Goal: Information Seeking & Learning: Learn about a topic

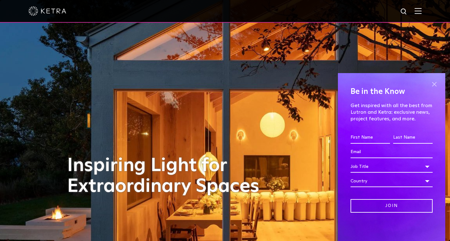
click at [433, 84] on span at bounding box center [433, 84] width 9 height 9
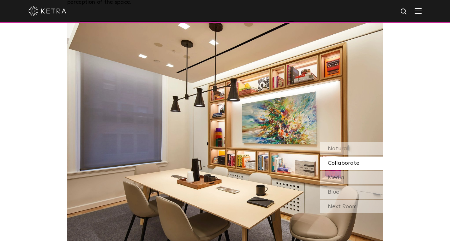
scroll to position [537, 0]
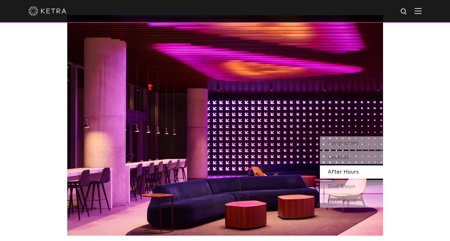
click at [345, 173] on span "After Hours" at bounding box center [343, 173] width 31 height 6
click at [337, 187] on span "Blue Moon" at bounding box center [341, 187] width 27 height 6
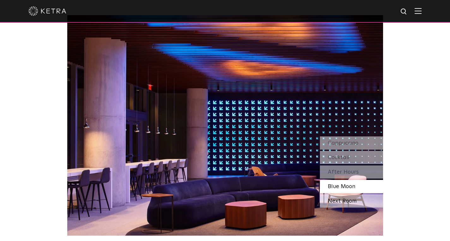
click at [340, 201] on div "Next Room" at bounding box center [351, 201] width 63 height 13
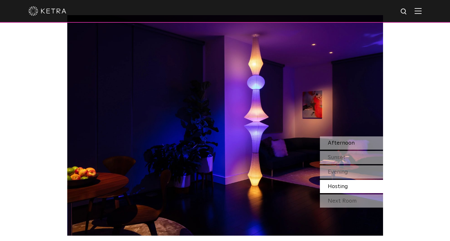
click at [352, 144] on span "Afternoon" at bounding box center [341, 143] width 27 height 6
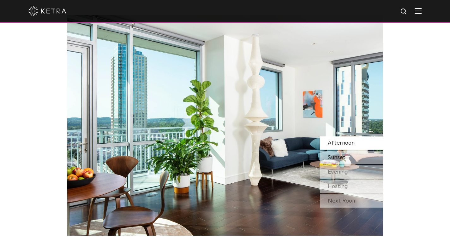
click at [345, 157] on div "Sunset" at bounding box center [351, 157] width 63 height 13
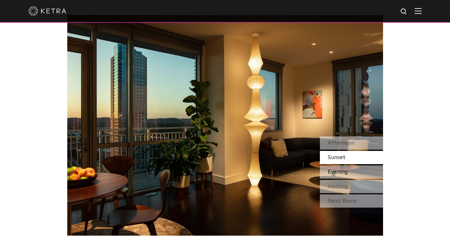
click at [336, 171] on span "Evening" at bounding box center [338, 173] width 20 height 6
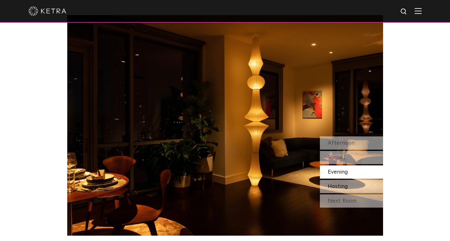
click at [335, 184] on span "Hosting" at bounding box center [338, 187] width 20 height 6
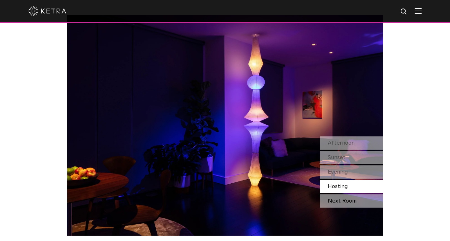
click at [342, 204] on div "Next Room" at bounding box center [351, 201] width 63 height 13
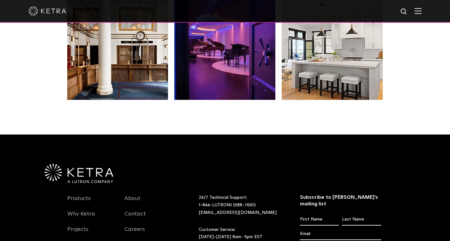
scroll to position [1231, 0]
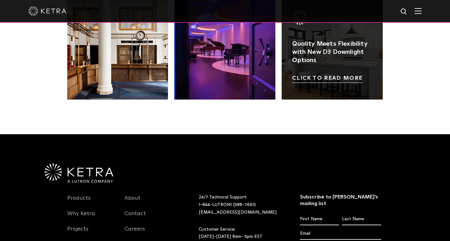
click at [322, 49] on link at bounding box center [332, 49] width 101 height 101
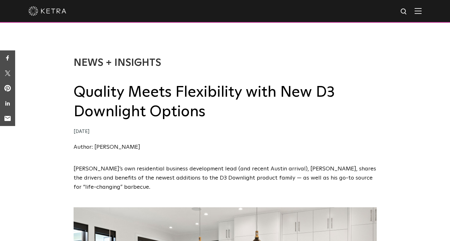
click at [421, 14] on img at bounding box center [417, 11] width 7 height 6
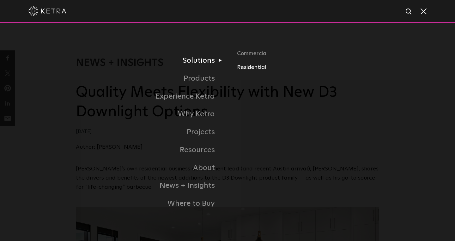
click at [250, 71] on link "Residential" at bounding box center [308, 67] width 142 height 9
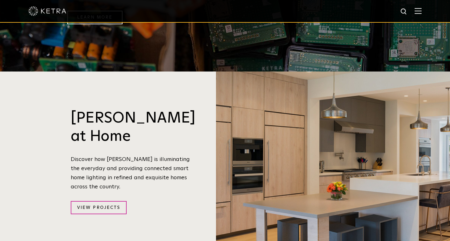
scroll to position [568, 0]
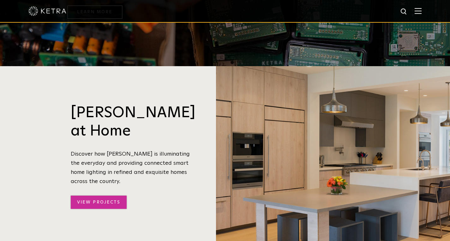
click at [114, 196] on link "View Projects" at bounding box center [99, 203] width 56 height 14
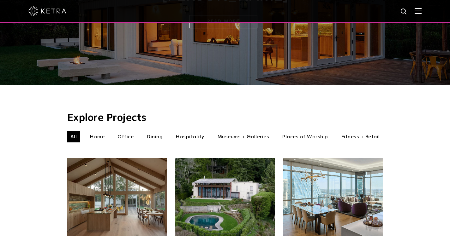
scroll to position [158, 0]
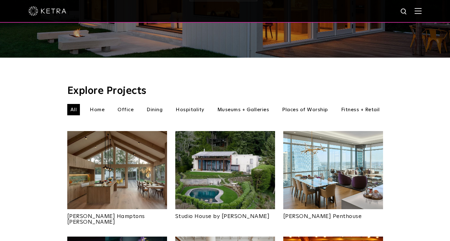
click at [95, 104] on li "Home" at bounding box center [96, 109] width 21 height 11
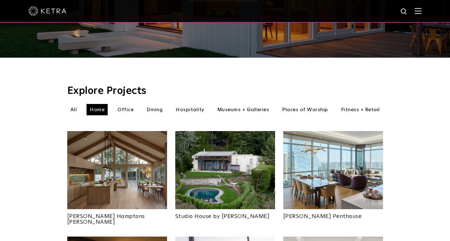
scroll to position [253, 0]
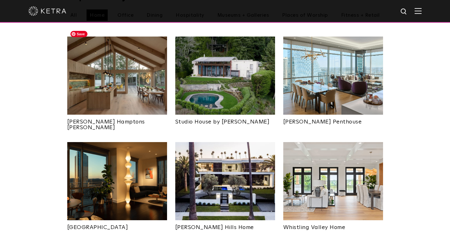
click at [144, 54] on img at bounding box center [117, 76] width 100 height 78
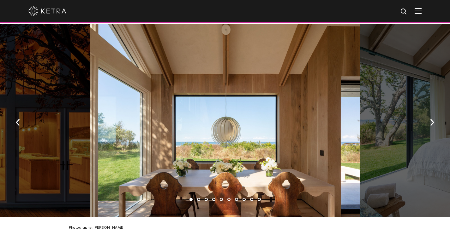
scroll to position [915, 0]
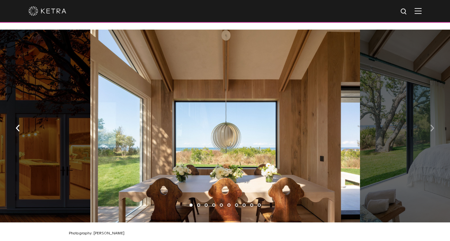
click at [432, 128] on img "button" at bounding box center [432, 128] width 4 height 7
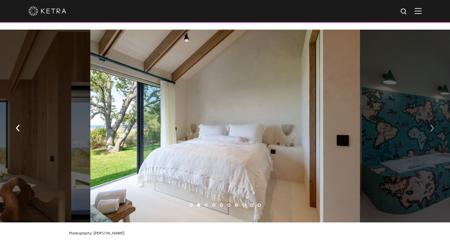
click at [432, 127] on img "button" at bounding box center [432, 128] width 4 height 7
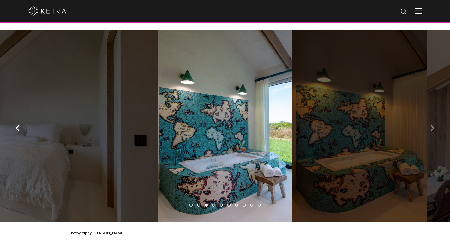
click at [432, 127] on img "button" at bounding box center [432, 128] width 4 height 7
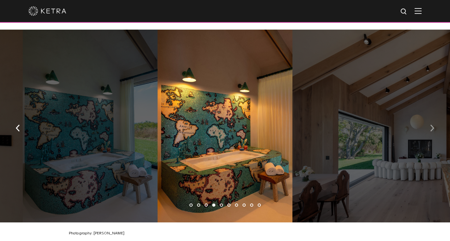
click at [432, 127] on img "button" at bounding box center [432, 128] width 4 height 7
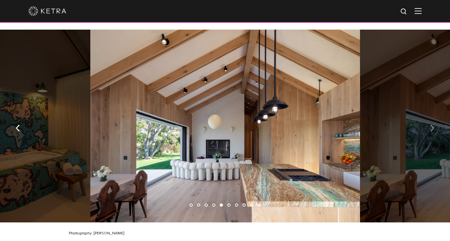
click at [429, 127] on button "button" at bounding box center [432, 128] width 14 height 22
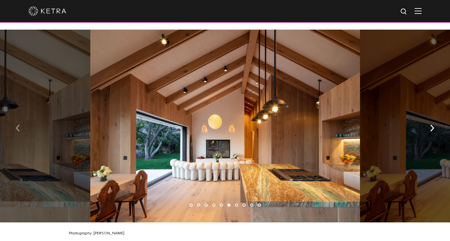
click at [14, 129] on button "button" at bounding box center [18, 128] width 14 height 22
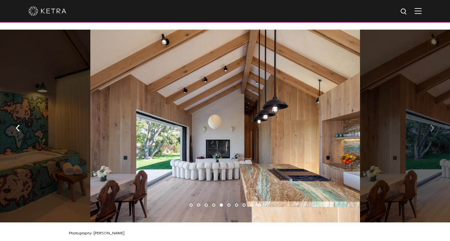
click at [431, 130] on button "button" at bounding box center [432, 128] width 14 height 22
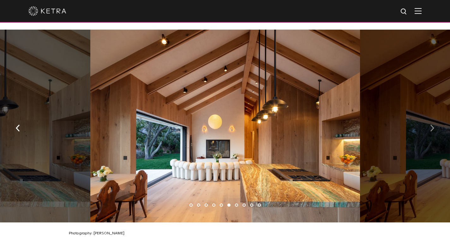
click at [431, 129] on button "button" at bounding box center [432, 128] width 14 height 22
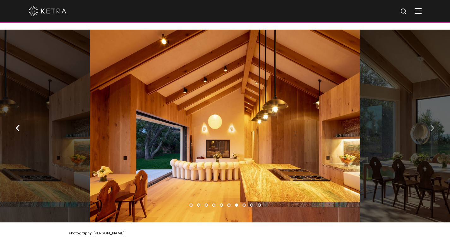
click at [431, 129] on button "button" at bounding box center [432, 128] width 14 height 22
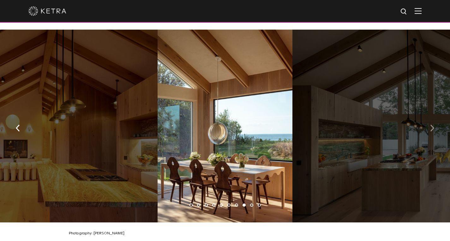
click at [431, 129] on button "button" at bounding box center [432, 128] width 14 height 22
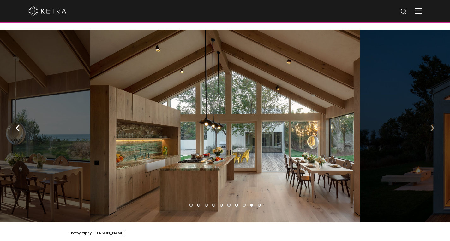
click at [431, 129] on button "button" at bounding box center [432, 128] width 14 height 22
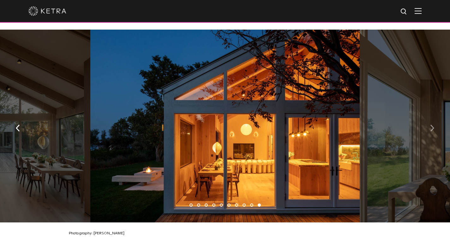
click at [431, 129] on button "button" at bounding box center [432, 128] width 14 height 22
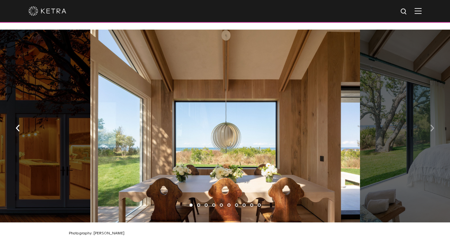
click at [431, 129] on button "button" at bounding box center [432, 128] width 14 height 22
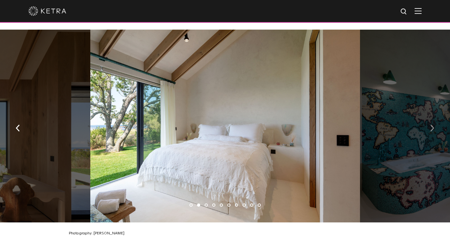
click at [431, 129] on button "button" at bounding box center [432, 128] width 14 height 22
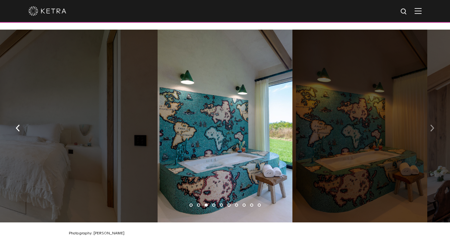
click at [431, 125] on img "button" at bounding box center [432, 128] width 4 height 7
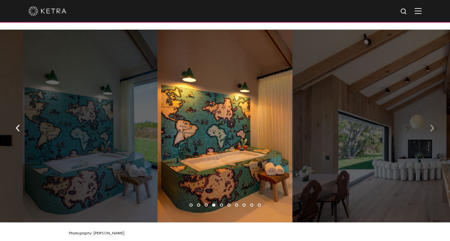
click at [431, 125] on img "button" at bounding box center [432, 128] width 4 height 7
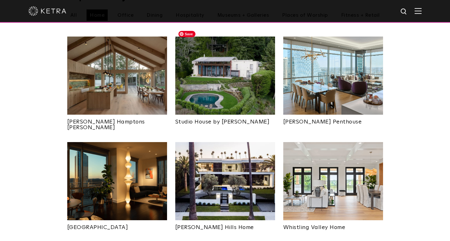
click at [211, 78] on img at bounding box center [225, 76] width 100 height 78
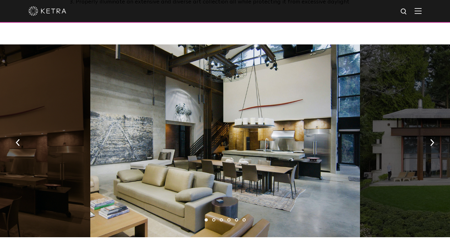
scroll to position [631, 0]
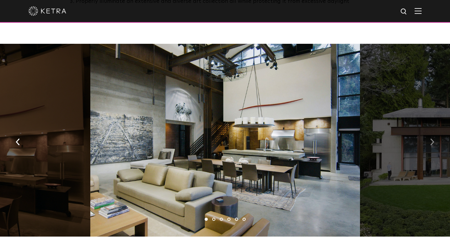
click at [431, 139] on img "button" at bounding box center [432, 142] width 4 height 7
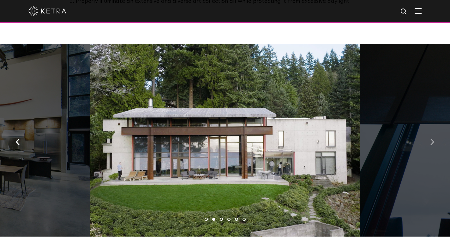
click at [431, 139] on img "button" at bounding box center [432, 142] width 4 height 7
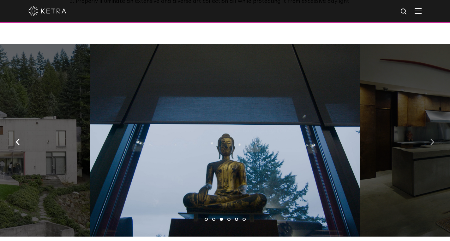
click at [431, 139] on img "button" at bounding box center [432, 142] width 4 height 7
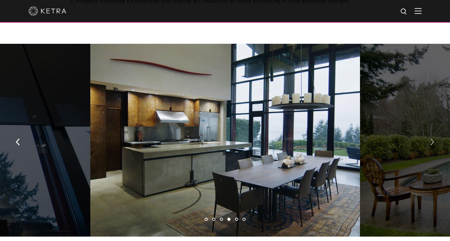
click at [431, 139] on img "button" at bounding box center [432, 142] width 4 height 7
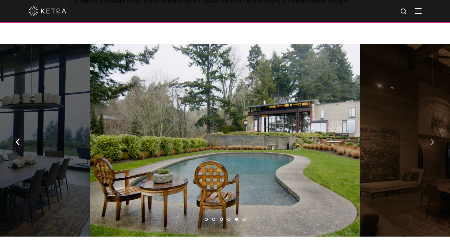
click at [431, 139] on img "button" at bounding box center [432, 142] width 4 height 7
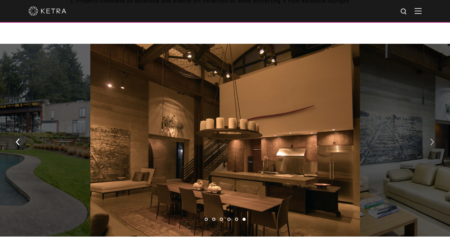
click at [429, 140] on button "button" at bounding box center [432, 142] width 14 height 22
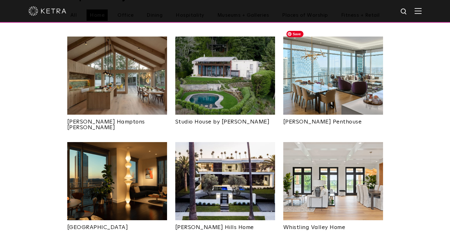
click at [336, 67] on img at bounding box center [333, 76] width 100 height 78
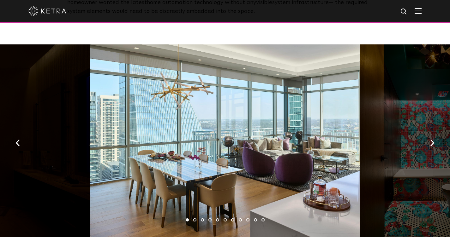
scroll to position [884, 0]
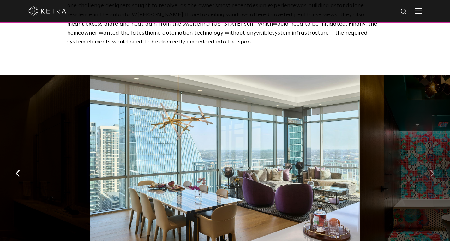
click at [430, 170] on img "button" at bounding box center [432, 173] width 4 height 7
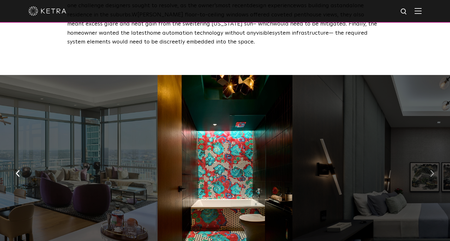
click at [430, 170] on img "button" at bounding box center [432, 173] width 4 height 7
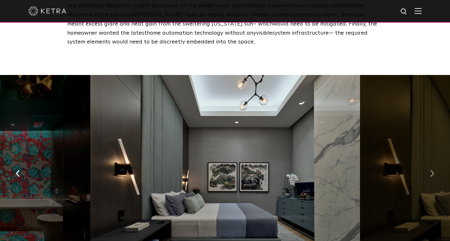
click at [432, 170] on img "button" at bounding box center [432, 173] width 4 height 7
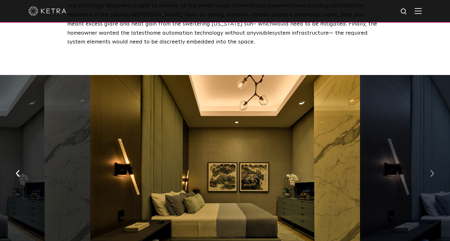
click at [432, 170] on img "button" at bounding box center [432, 173] width 4 height 7
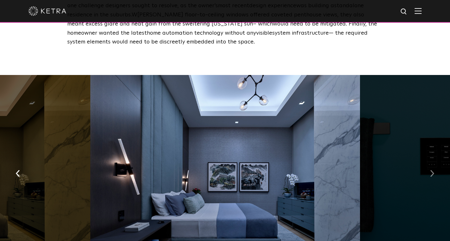
click at [429, 163] on button "button" at bounding box center [432, 174] width 14 height 22
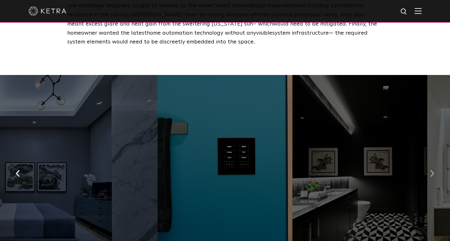
click at [429, 163] on button "button" at bounding box center [432, 174] width 14 height 22
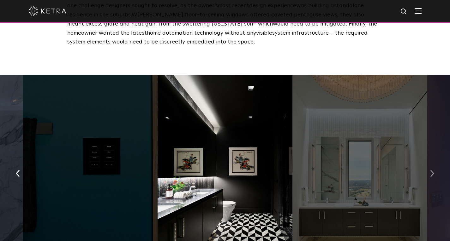
click at [431, 170] on img "button" at bounding box center [432, 173] width 4 height 7
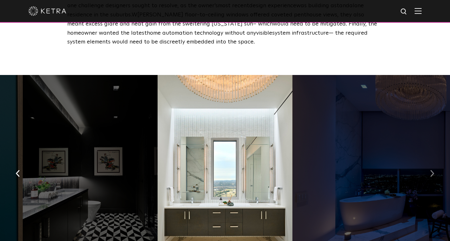
click at [431, 170] on img "button" at bounding box center [432, 173] width 4 height 7
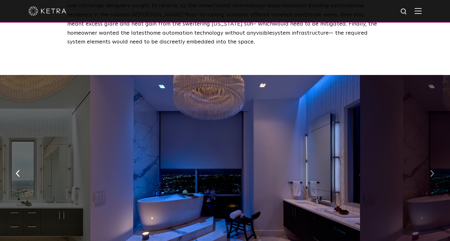
click at [431, 170] on img "button" at bounding box center [432, 173] width 4 height 7
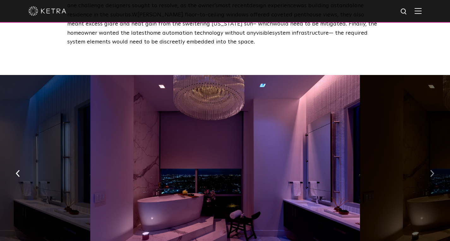
click at [428, 165] on button "button" at bounding box center [432, 174] width 14 height 22
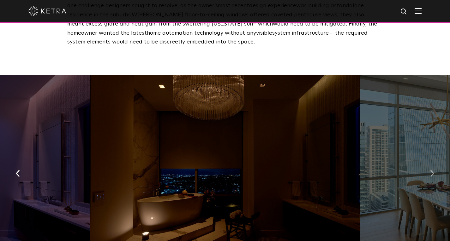
click at [428, 165] on button "button" at bounding box center [432, 174] width 14 height 22
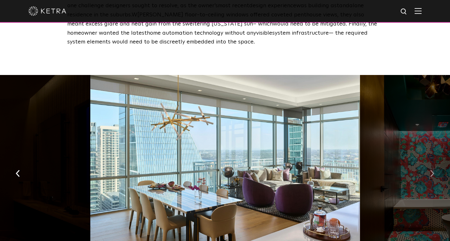
click at [431, 170] on img "button" at bounding box center [432, 173] width 4 height 7
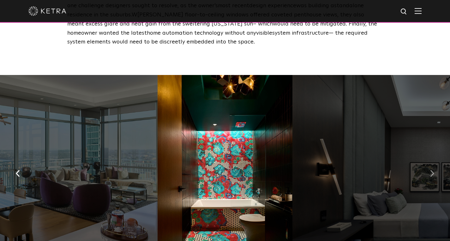
click at [431, 170] on img "button" at bounding box center [432, 173] width 4 height 7
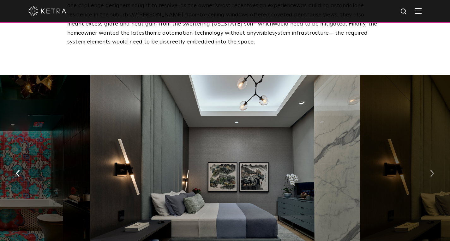
click at [432, 170] on img "button" at bounding box center [432, 173] width 4 height 7
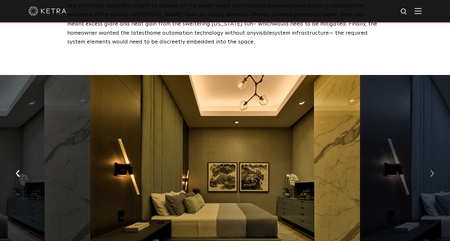
click at [432, 170] on img "button" at bounding box center [432, 173] width 4 height 7
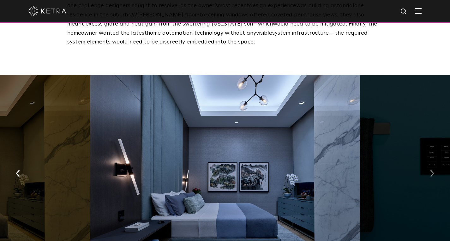
click at [432, 170] on img "button" at bounding box center [432, 173] width 4 height 7
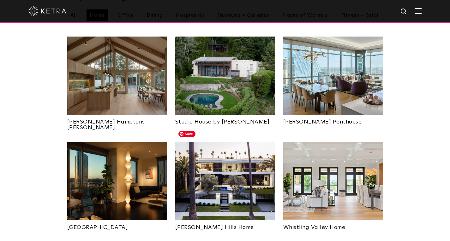
click at [227, 165] on img at bounding box center [225, 181] width 100 height 78
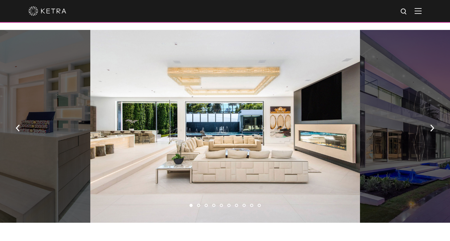
scroll to position [410, 0]
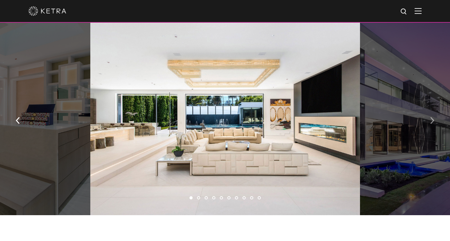
click at [431, 124] on img "button" at bounding box center [432, 120] width 4 height 7
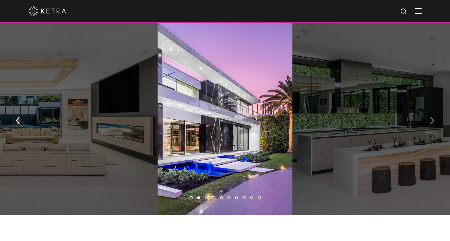
click at [431, 124] on img "button" at bounding box center [432, 120] width 4 height 7
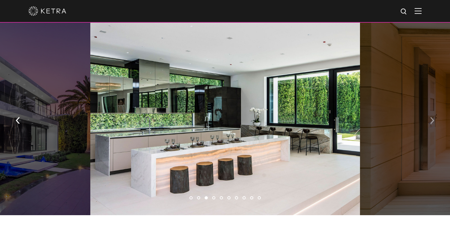
click at [431, 124] on img "button" at bounding box center [432, 120] width 4 height 7
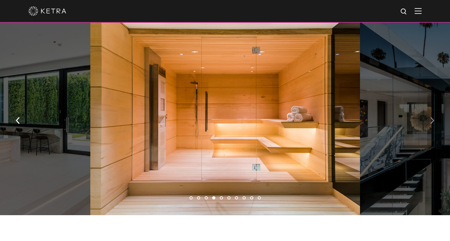
click at [431, 124] on img "button" at bounding box center [432, 120] width 4 height 7
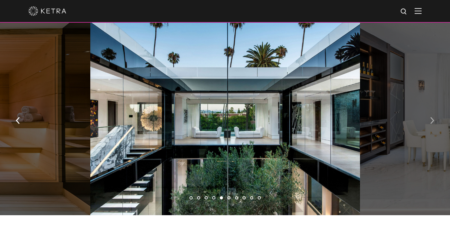
click at [431, 124] on img "button" at bounding box center [432, 120] width 4 height 7
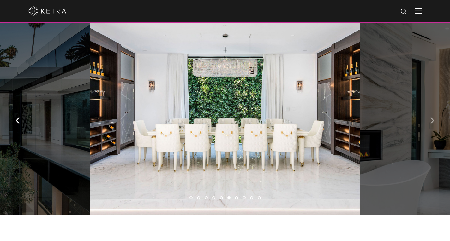
click at [431, 124] on img "button" at bounding box center [432, 120] width 4 height 7
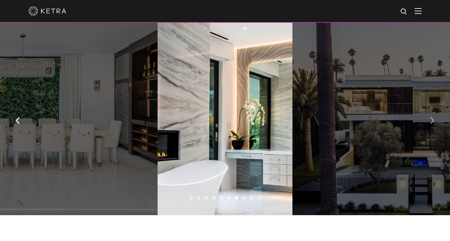
click at [431, 124] on img "button" at bounding box center [432, 120] width 4 height 7
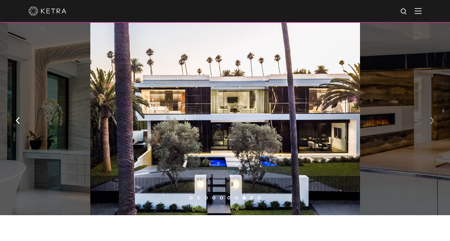
click at [431, 124] on img "button" at bounding box center [432, 120] width 4 height 7
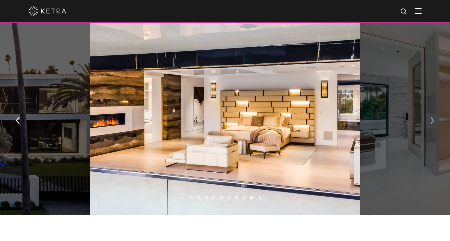
click at [431, 124] on img "button" at bounding box center [432, 120] width 4 height 7
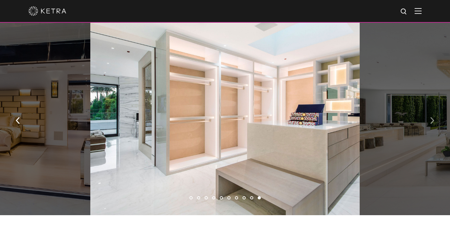
click at [431, 124] on img "button" at bounding box center [432, 120] width 4 height 7
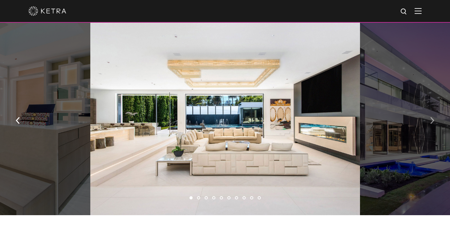
click at [431, 124] on img "button" at bounding box center [432, 120] width 4 height 7
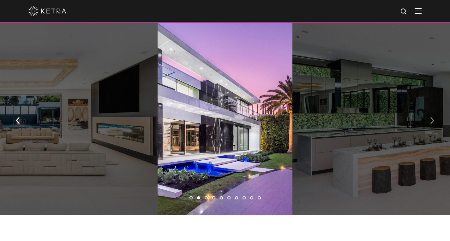
click at [431, 124] on img "button" at bounding box center [432, 120] width 4 height 7
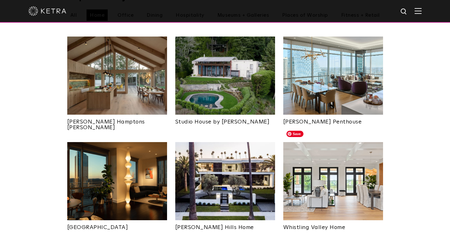
click at [332, 178] on img at bounding box center [333, 181] width 100 height 78
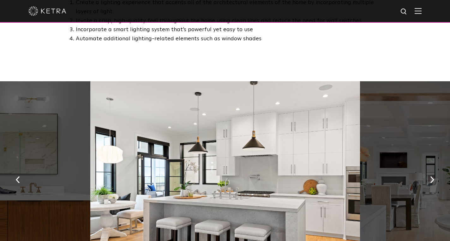
scroll to position [442, 0]
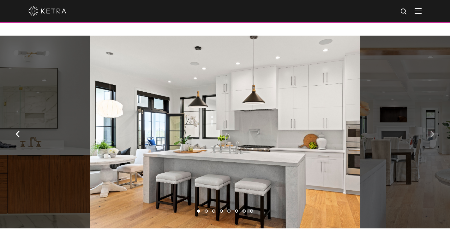
click at [431, 138] on img "button" at bounding box center [432, 134] width 4 height 7
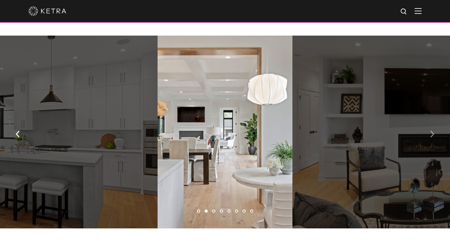
click at [431, 138] on img "button" at bounding box center [432, 134] width 4 height 7
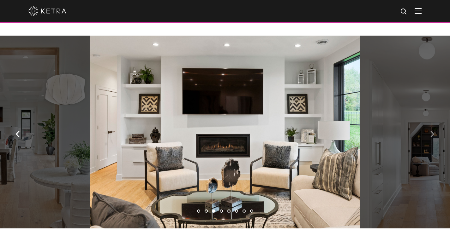
click at [431, 138] on img "button" at bounding box center [432, 134] width 4 height 7
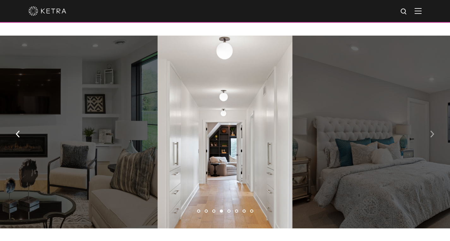
click at [431, 138] on img "button" at bounding box center [432, 134] width 4 height 7
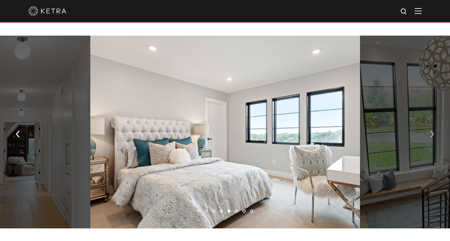
click at [431, 138] on img "button" at bounding box center [432, 134] width 4 height 7
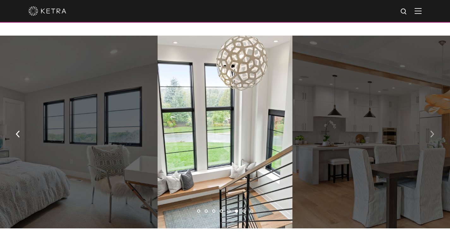
click at [431, 138] on img "button" at bounding box center [432, 134] width 4 height 7
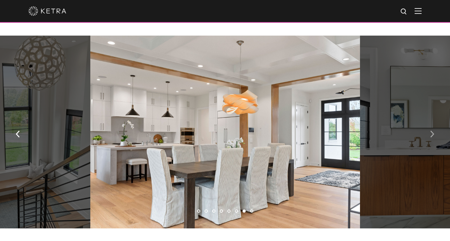
click at [431, 138] on img "button" at bounding box center [432, 134] width 4 height 7
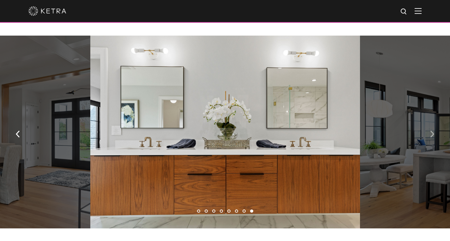
click at [431, 138] on img "button" at bounding box center [432, 134] width 4 height 7
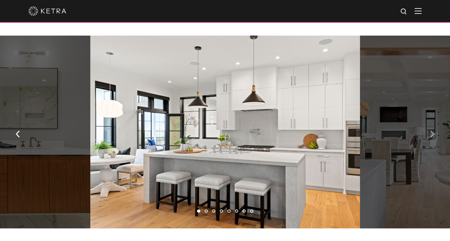
click at [431, 138] on img "button" at bounding box center [432, 134] width 4 height 7
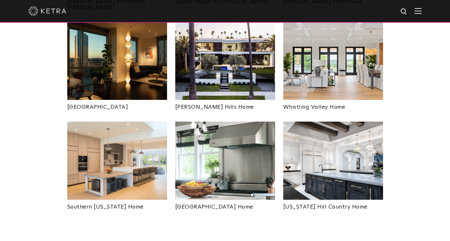
scroll to position [379, 0]
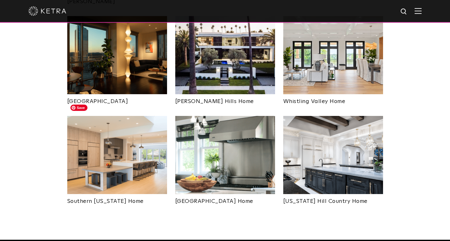
click at [110, 143] on img at bounding box center [117, 155] width 100 height 78
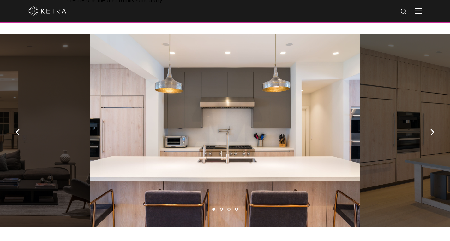
scroll to position [347, 0]
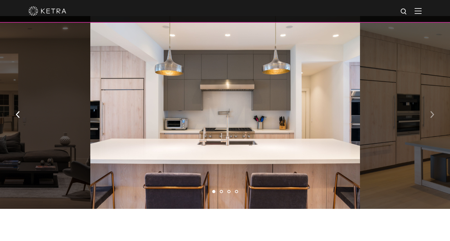
click at [431, 111] on img "button" at bounding box center [432, 114] width 4 height 7
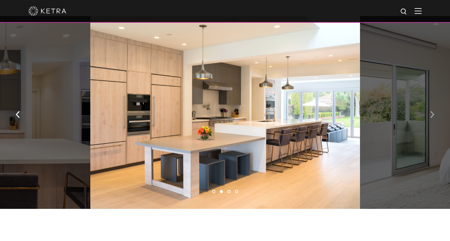
click at [431, 111] on img "button" at bounding box center [432, 114] width 4 height 7
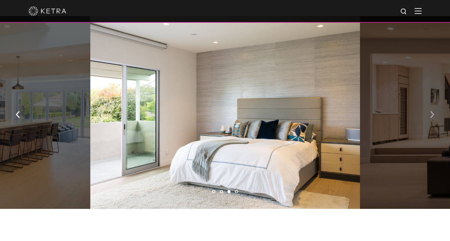
click at [431, 111] on img "button" at bounding box center [432, 114] width 4 height 7
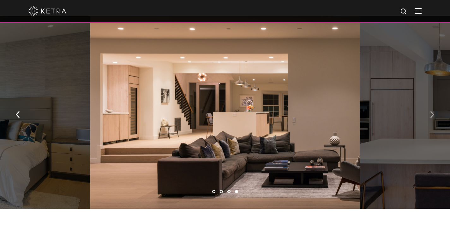
click at [431, 111] on img "button" at bounding box center [432, 114] width 4 height 7
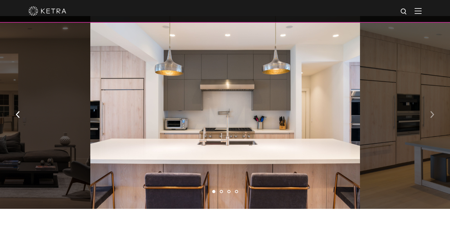
click at [431, 111] on img "button" at bounding box center [432, 114] width 4 height 7
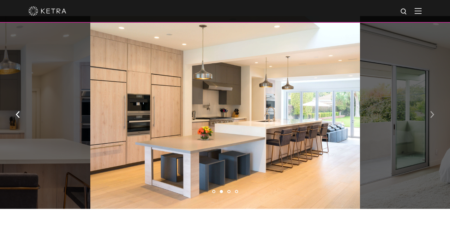
click at [431, 111] on img "button" at bounding box center [432, 114] width 4 height 7
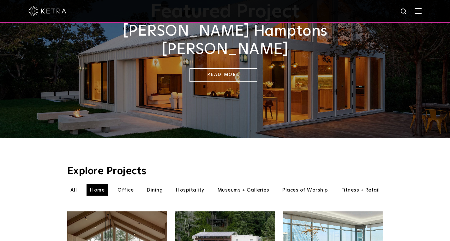
scroll to position [126, 0]
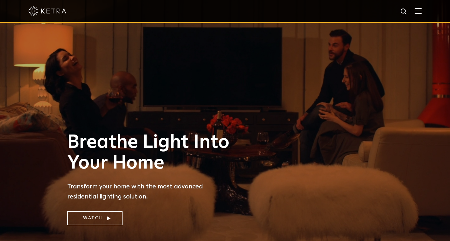
click at [50, 14] on img at bounding box center [47, 10] width 38 height 9
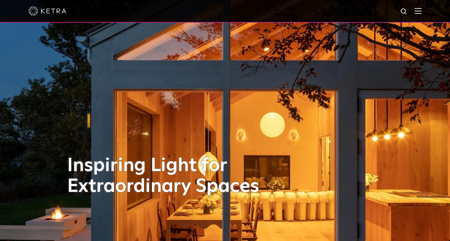
click at [421, 10] on img at bounding box center [417, 11] width 7 height 6
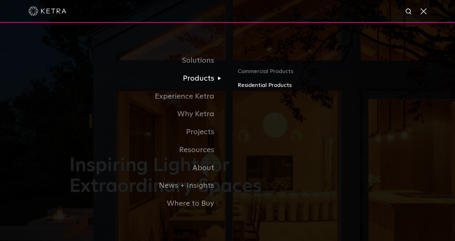
click at [248, 90] on link "Residential Products" at bounding box center [311, 85] width 148 height 9
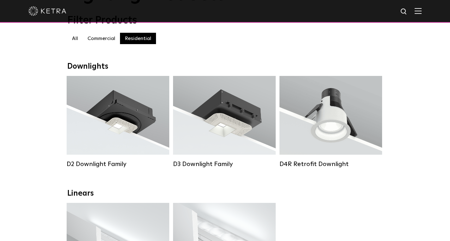
scroll to position [158, 0]
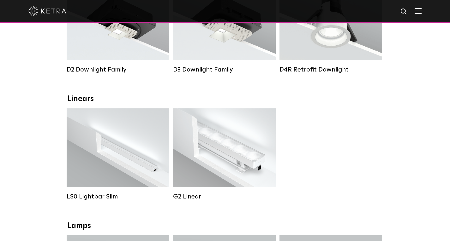
drag, startPoint x: 37, startPoint y: 102, endPoint x: 26, endPoint y: 125, distance: 25.4
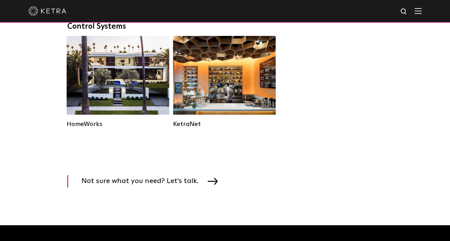
scroll to position [789, 0]
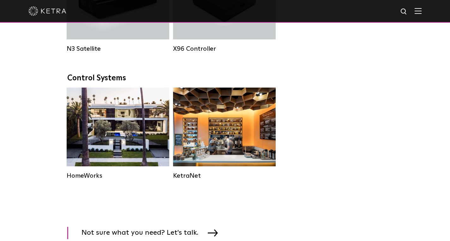
click at [421, 14] on img at bounding box center [417, 11] width 7 height 6
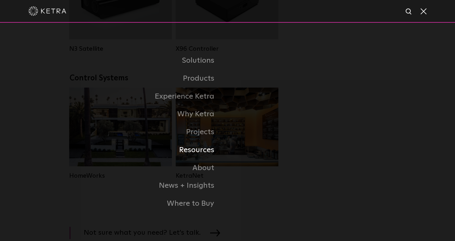
click at [196, 151] on link "Resources" at bounding box center [148, 150] width 158 height 18
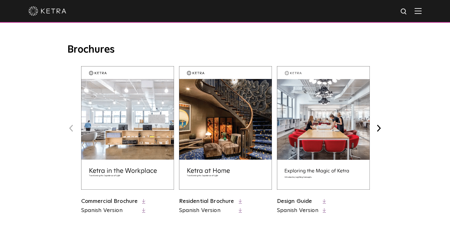
scroll to position [221, 0]
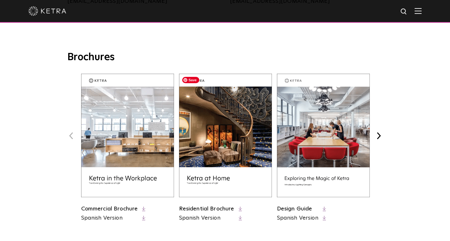
click at [234, 135] on img at bounding box center [225, 136] width 93 height 124
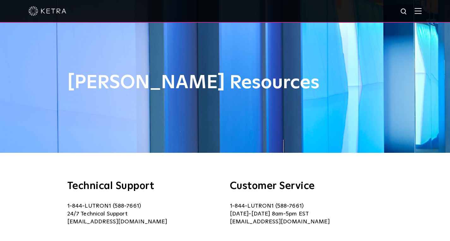
click at [421, 9] on img at bounding box center [417, 11] width 7 height 6
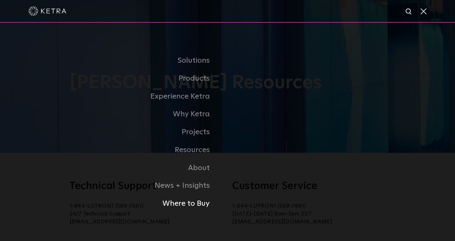
click at [183, 209] on link "Where to Buy" at bounding box center [121, 204] width 211 height 18
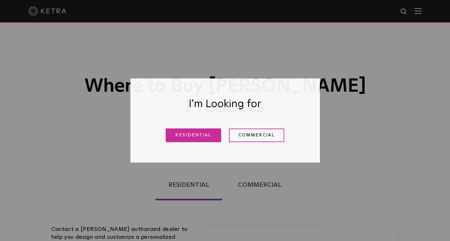
click at [187, 135] on link "Residential" at bounding box center [193, 136] width 55 height 14
